Goal: Book appointment/travel/reservation

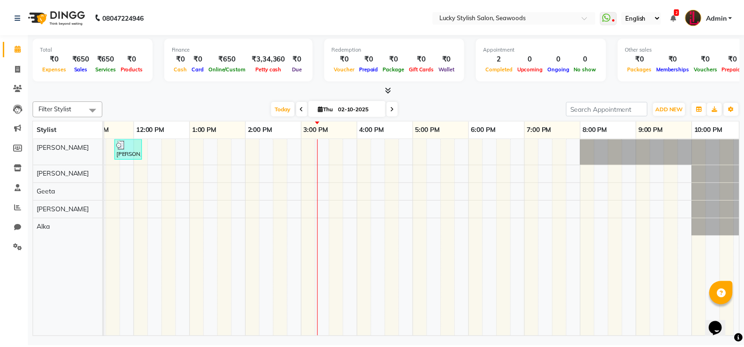
scroll to position [0, 317]
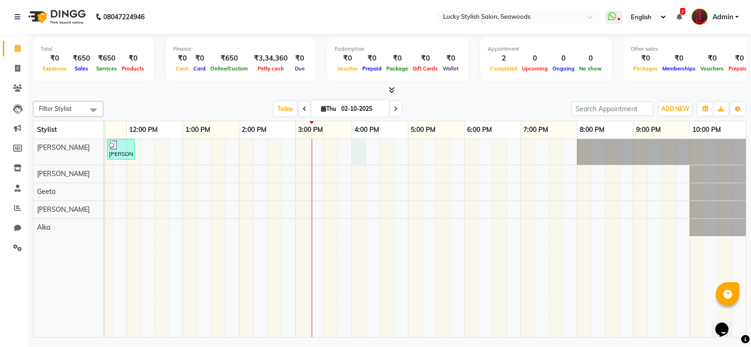
click at [360, 146] on div "Reena, TK01, 10:30 AM-10:55 AM, Wash & plain dry -upto midback ( [DEMOGRAPHIC_D…" at bounding box center [266, 238] width 957 height 198
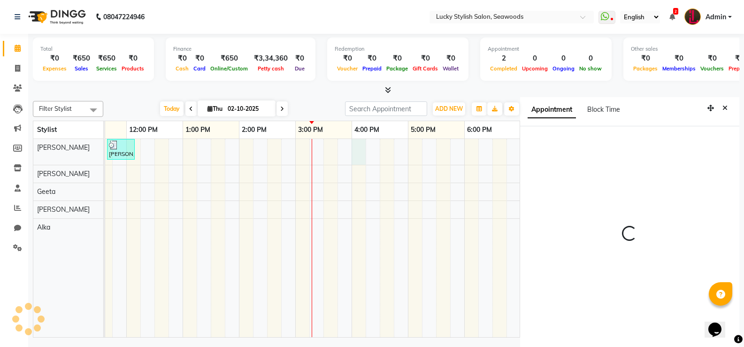
scroll to position [4, 0]
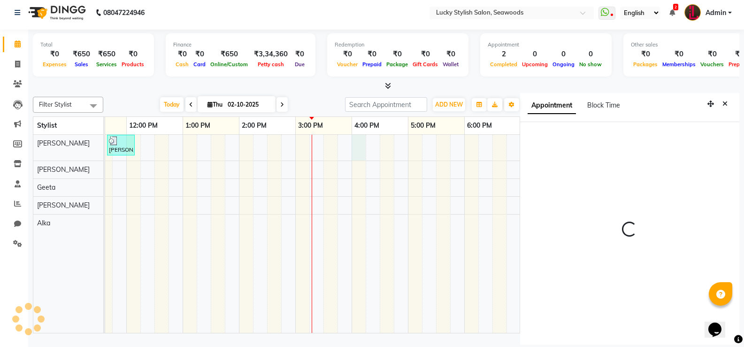
select select "960"
select select "10014"
select select "tentative"
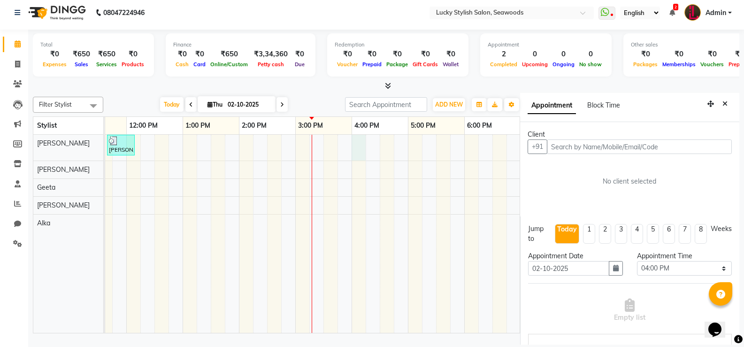
click at [632, 148] on input "text" at bounding box center [639, 146] width 185 height 15
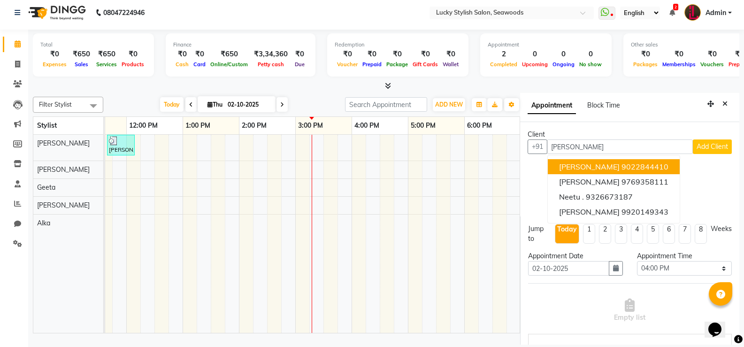
click at [627, 171] on ngb-highlight "9022844410" at bounding box center [644, 166] width 47 height 9
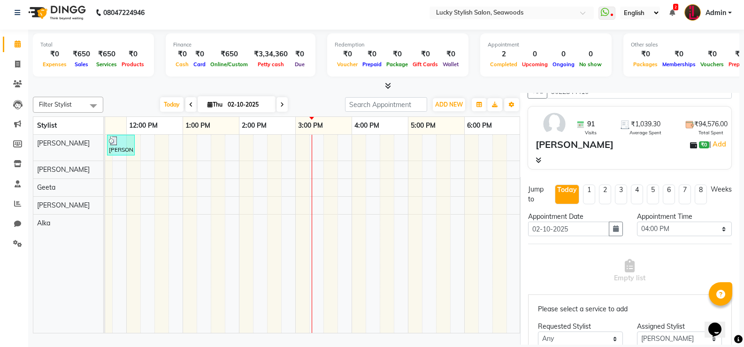
scroll to position [196, 0]
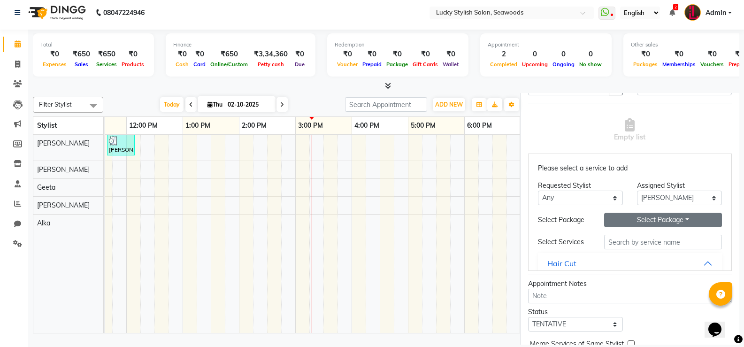
type input "9022844410"
click at [655, 225] on button "Select Package Toggle Dropdown" at bounding box center [663, 220] width 118 height 15
click at [648, 257] on li "Root touchup 8+4" at bounding box center [653, 253] width 99 height 14
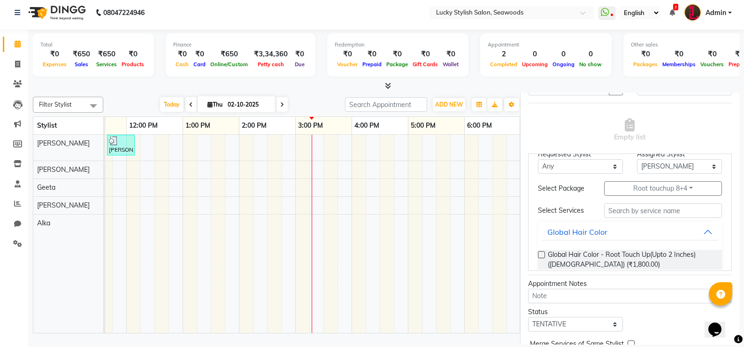
scroll to position [94, 0]
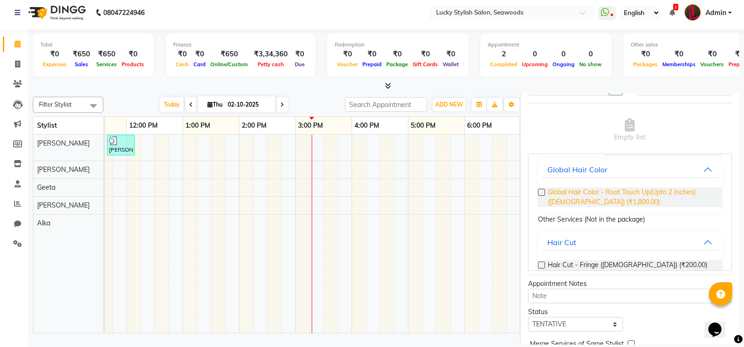
click at [623, 199] on span "Global Hair Color - Root Touch Up(Upto 2 Inches) ([DEMOGRAPHIC_DATA]) (₹1,800.0…" at bounding box center [631, 197] width 167 height 20
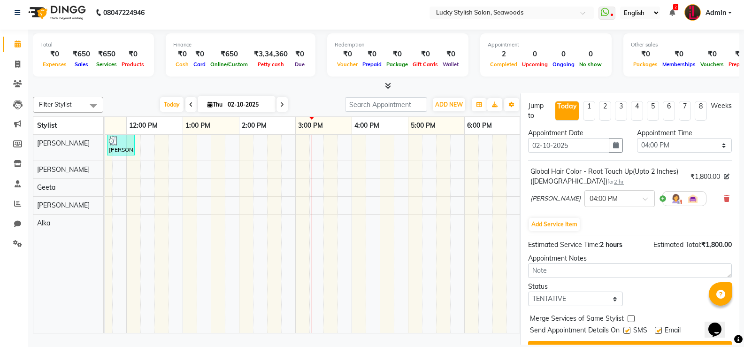
scroll to position [160, 0]
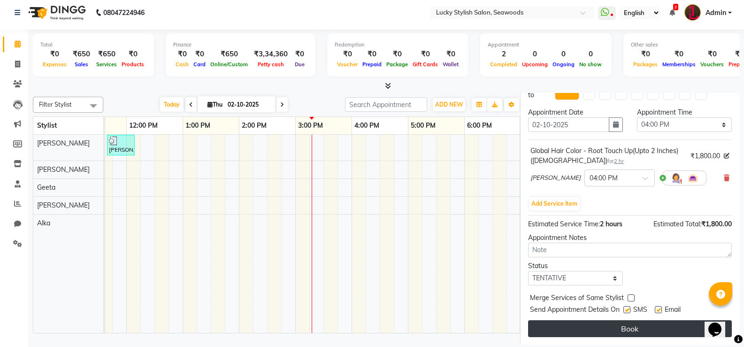
click at [649, 332] on button "Book" at bounding box center [630, 328] width 204 height 17
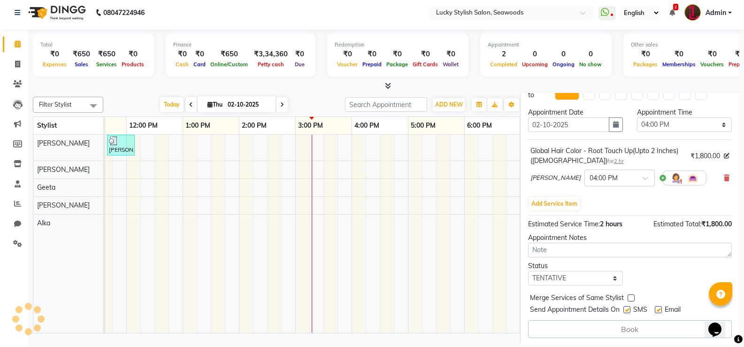
select select "10014"
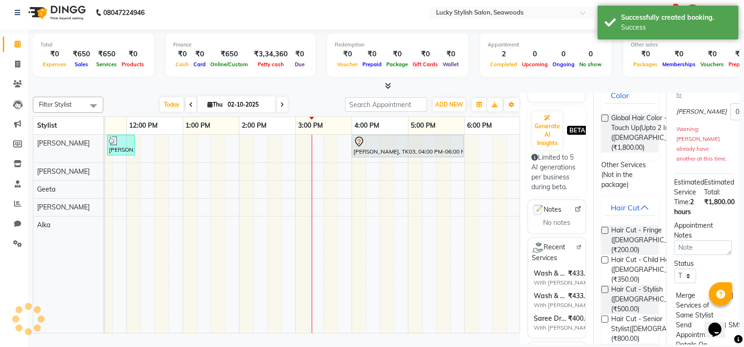
scroll to position [0, 0]
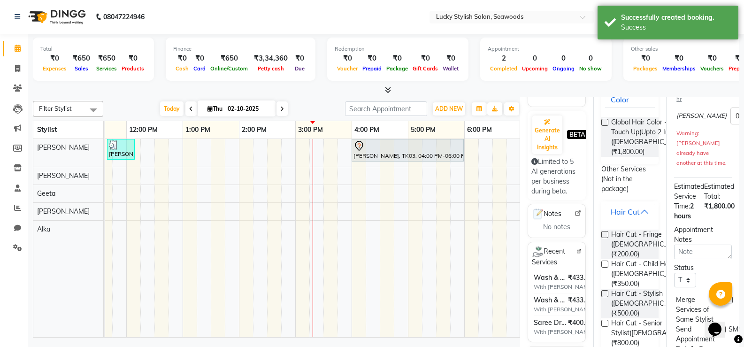
click at [498, 87] on div at bounding box center [386, 90] width 706 height 10
click at [480, 169] on div "Reena, TK01, 10:30 AM-10:55 AM, Wash & plain dry -upto midback ( [DEMOGRAPHIC_D…" at bounding box center [266, 238] width 957 height 198
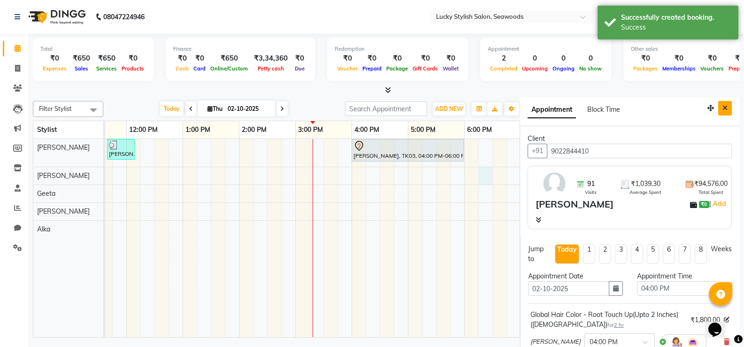
click at [718, 102] on button "Close" at bounding box center [725, 108] width 14 height 15
